Goal: Find specific page/section: Find specific page/section

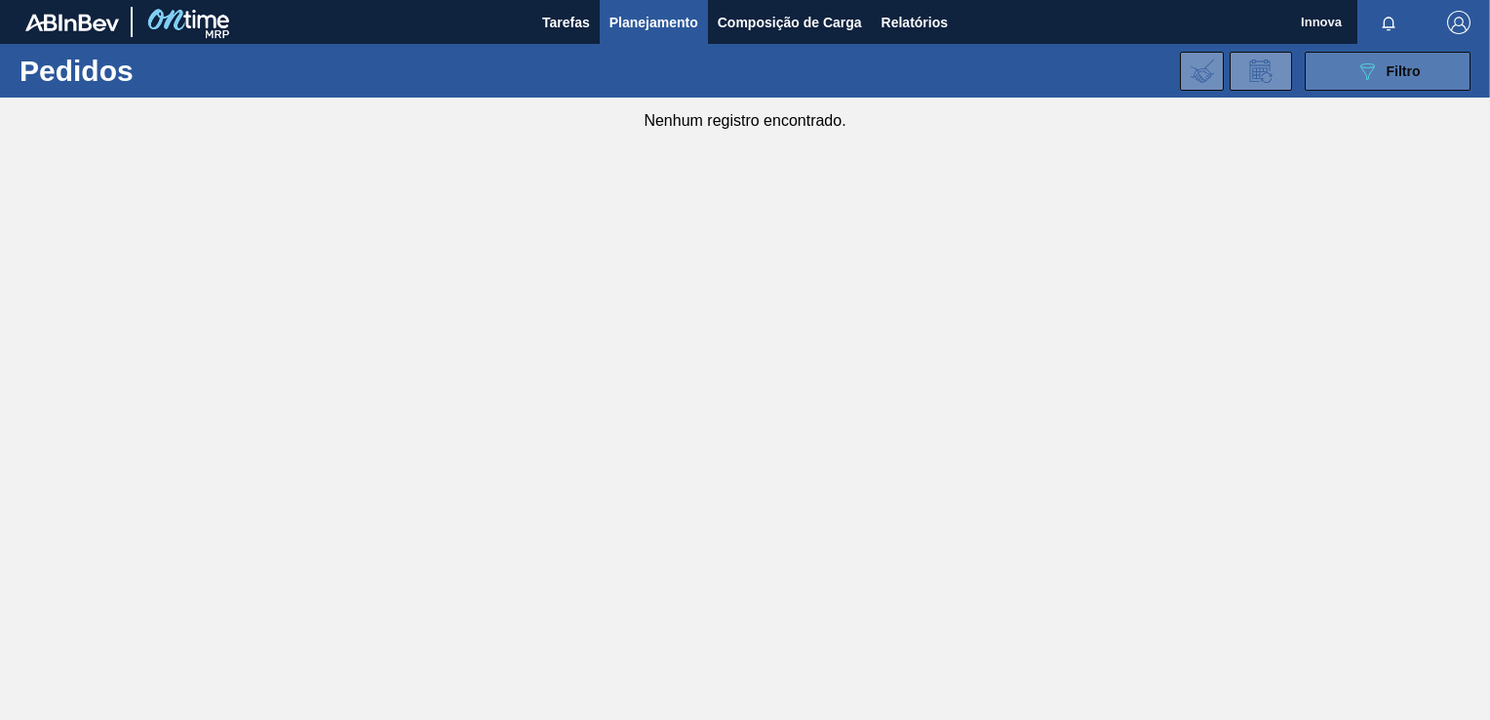
click at [1355, 72] on icon "089F7B8B-B2A5-4AFE-B5C0-19BA573D28AC" at bounding box center [1366, 70] width 23 height 23
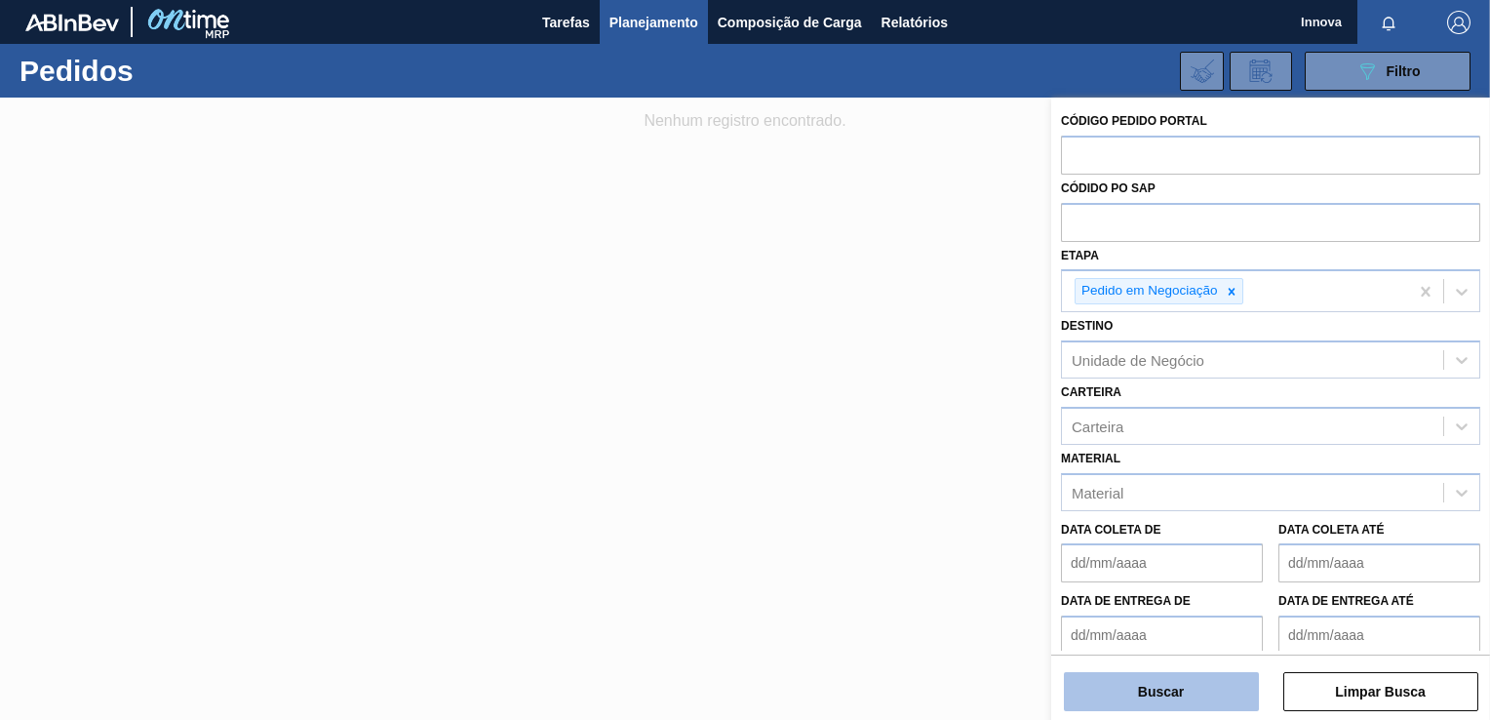
click at [1206, 707] on button "Buscar" at bounding box center [1161, 691] width 195 height 39
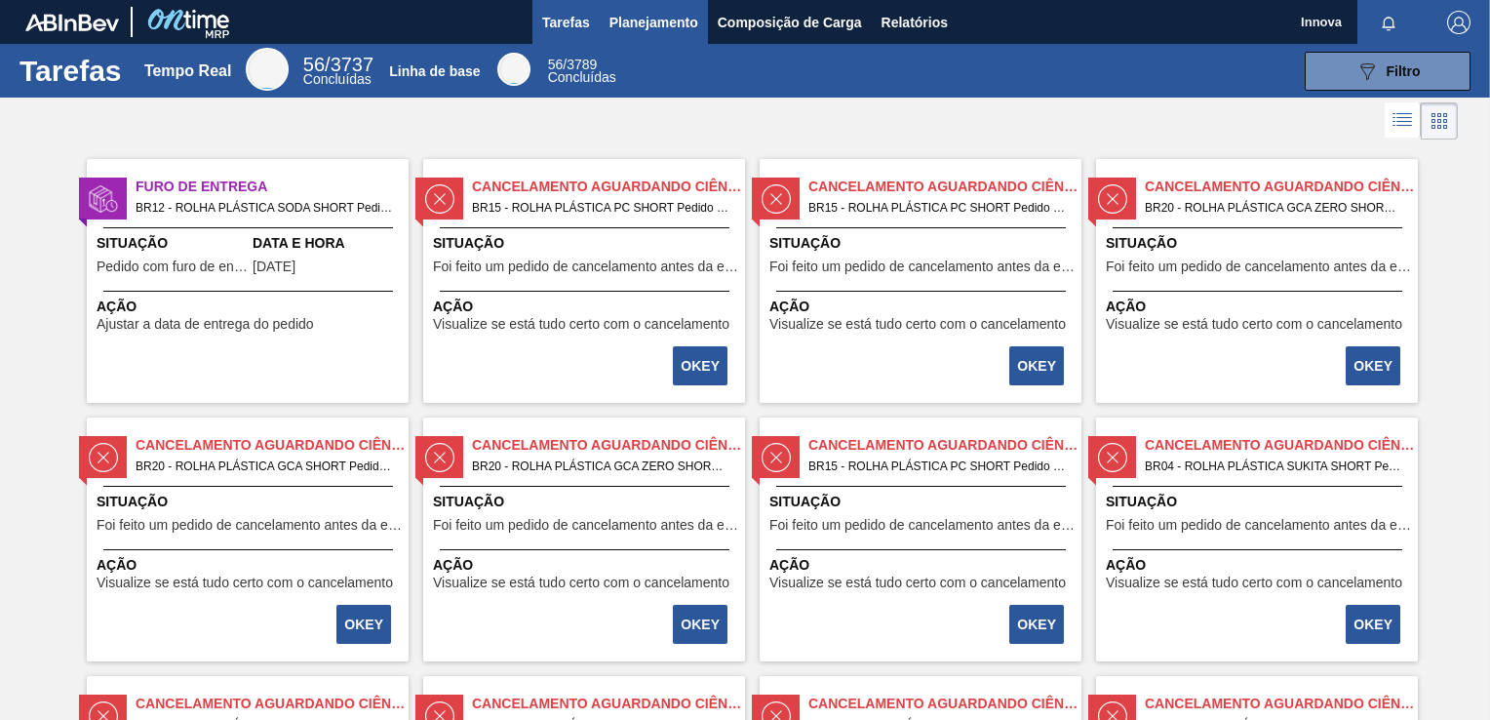
click at [659, 31] on span "Planejamento" at bounding box center [653, 22] width 89 height 23
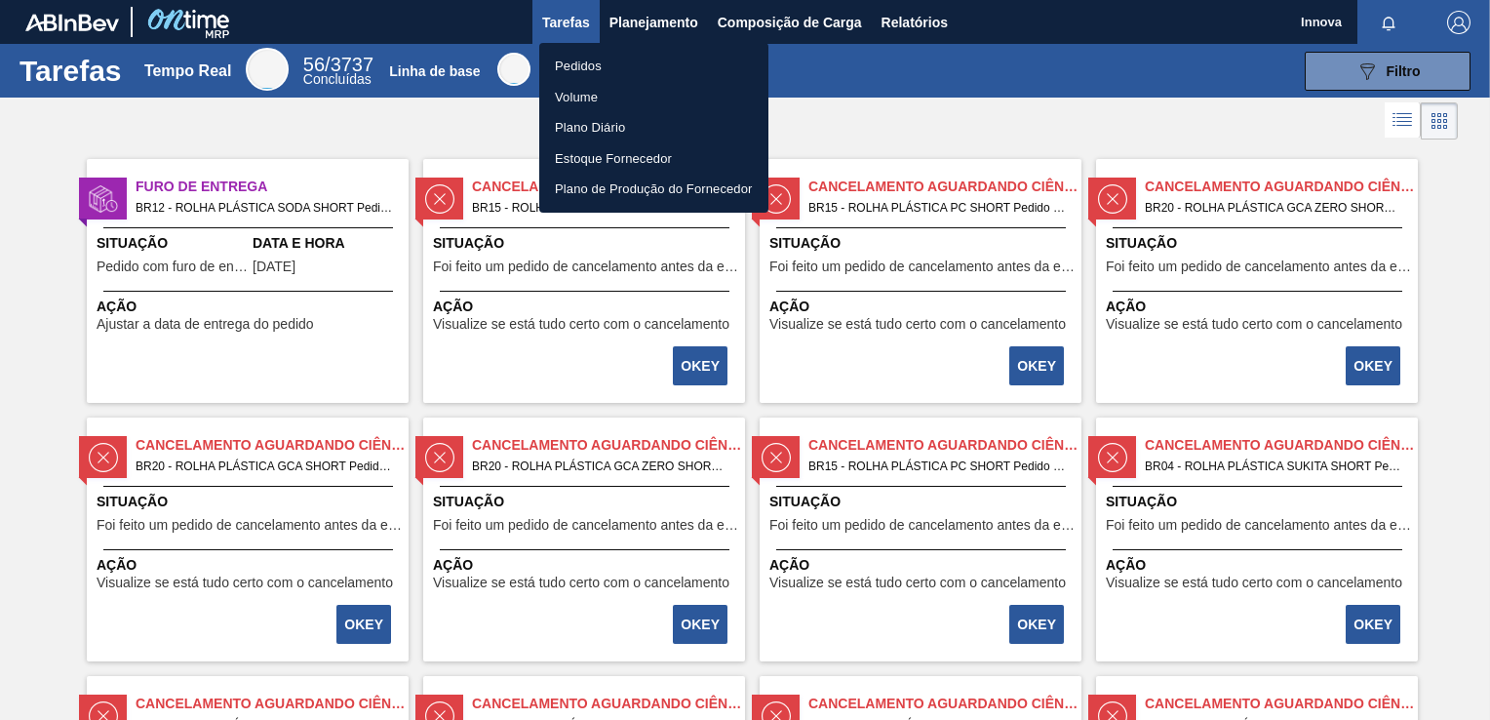
click at [616, 59] on li "Pedidos" at bounding box center [653, 66] width 229 height 31
